Goal: Register for event/course

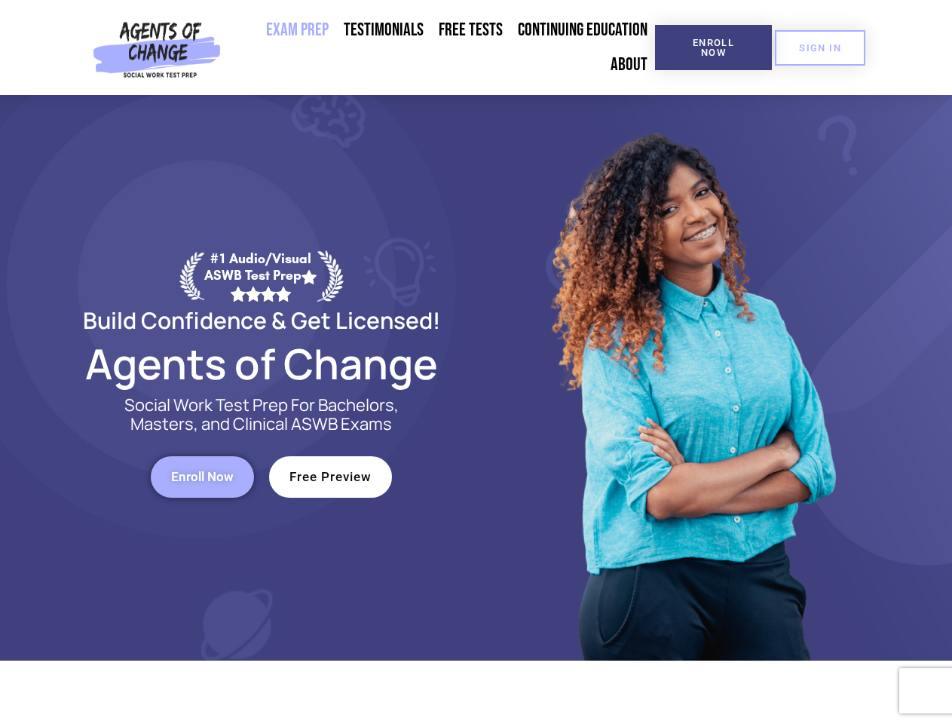
click at [477, 362] on div at bounding box center [692, 378] width 430 height 566
click at [713, 48] on span "Enroll Now" at bounding box center [713, 48] width 69 height 20
click at [820, 48] on span "SIGN IN" at bounding box center [820, 48] width 42 height 10
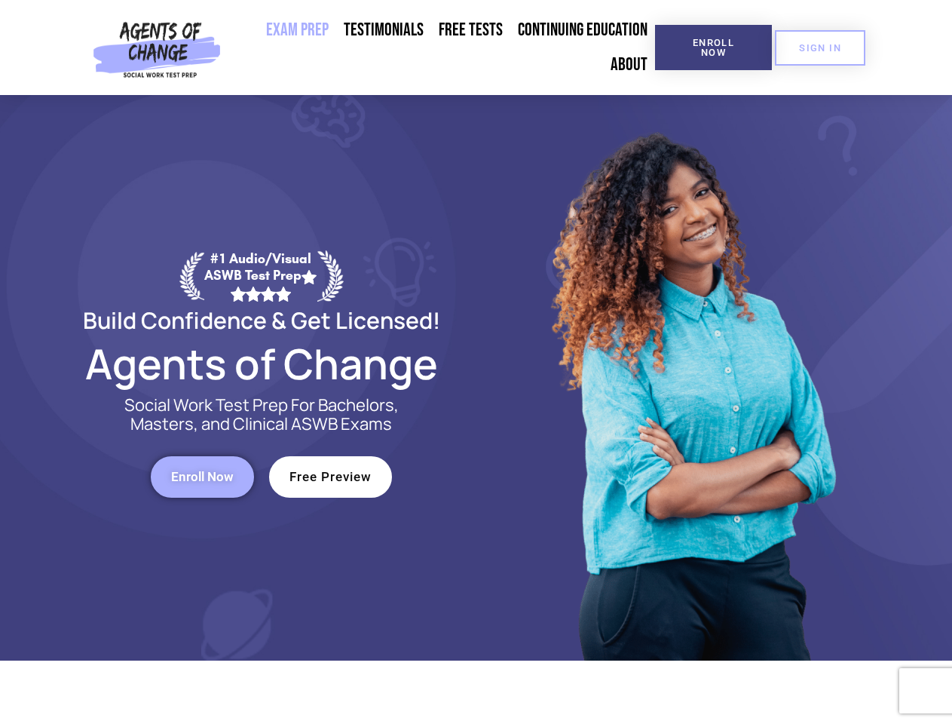
click at [202, 477] on span "Enroll Now" at bounding box center [202, 477] width 63 height 13
click at [330, 477] on span "Free Preview" at bounding box center [331, 477] width 82 height 13
